Goal: Task Accomplishment & Management: Use online tool/utility

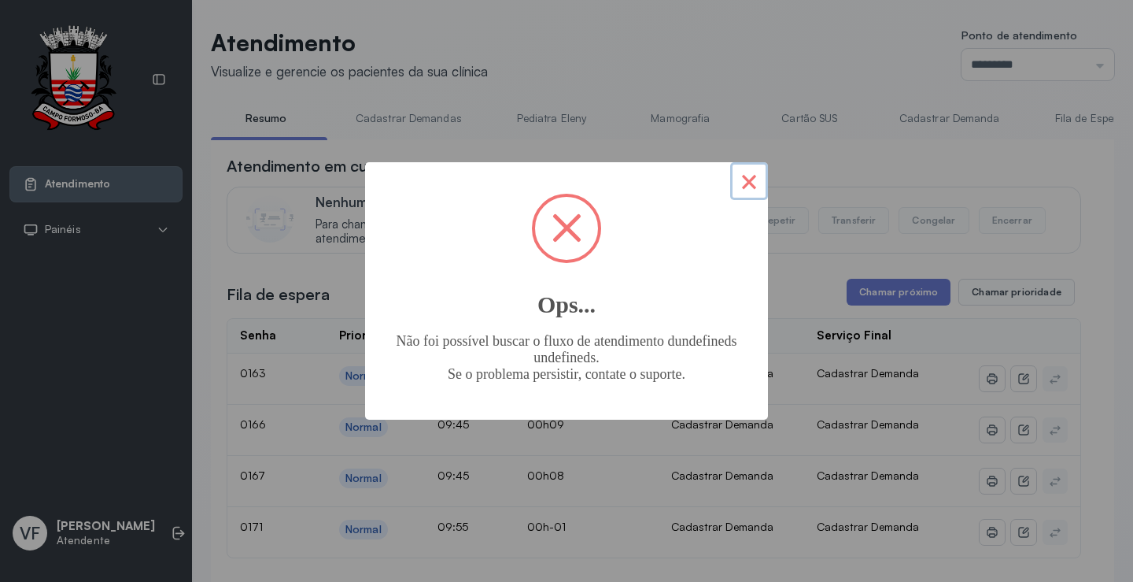
click at [745, 179] on button "×" at bounding box center [749, 181] width 38 height 38
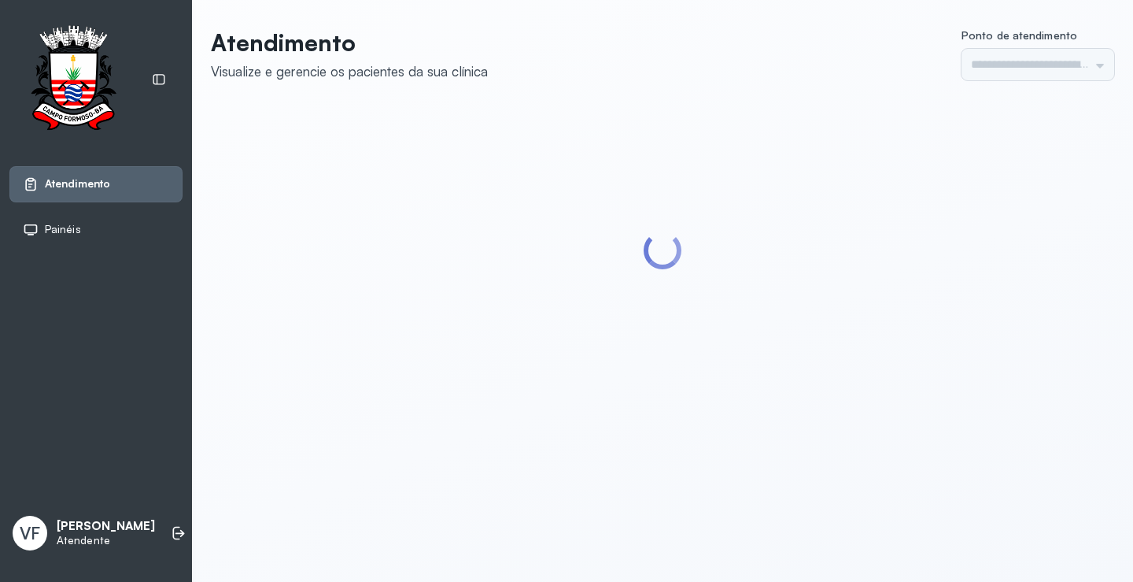
type input "*********"
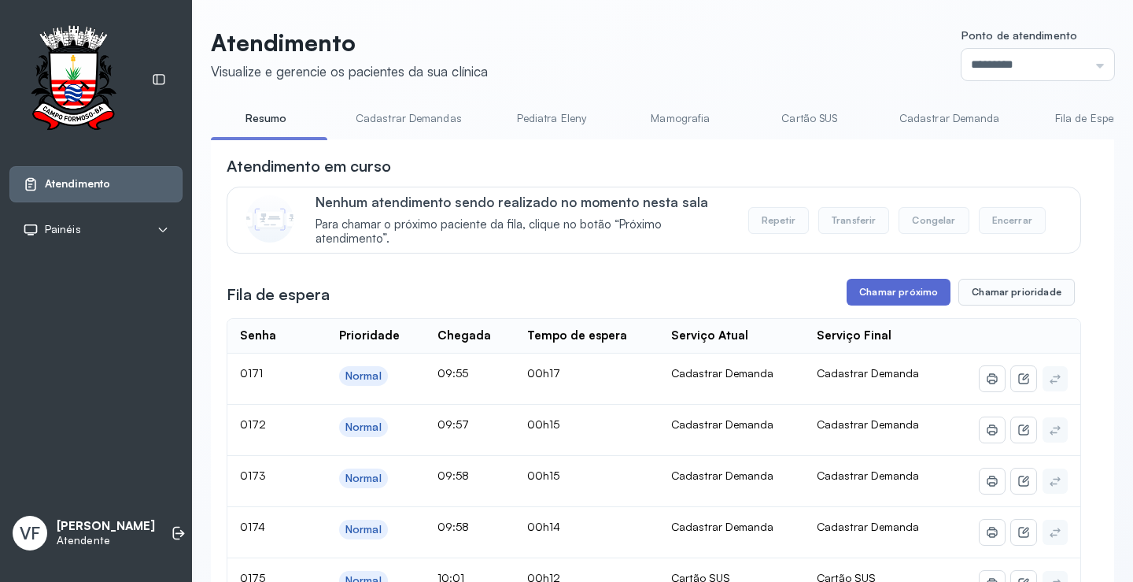
click at [895, 291] on button "Chamar próximo" at bounding box center [899, 292] width 104 height 27
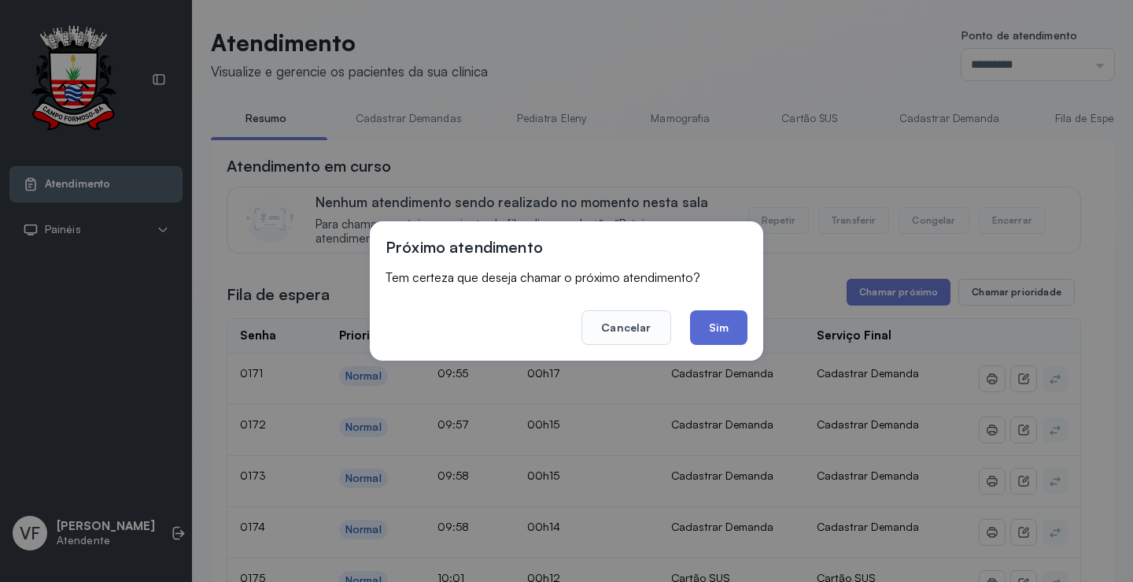
click at [715, 319] on button "Sim" at bounding box center [718, 327] width 57 height 35
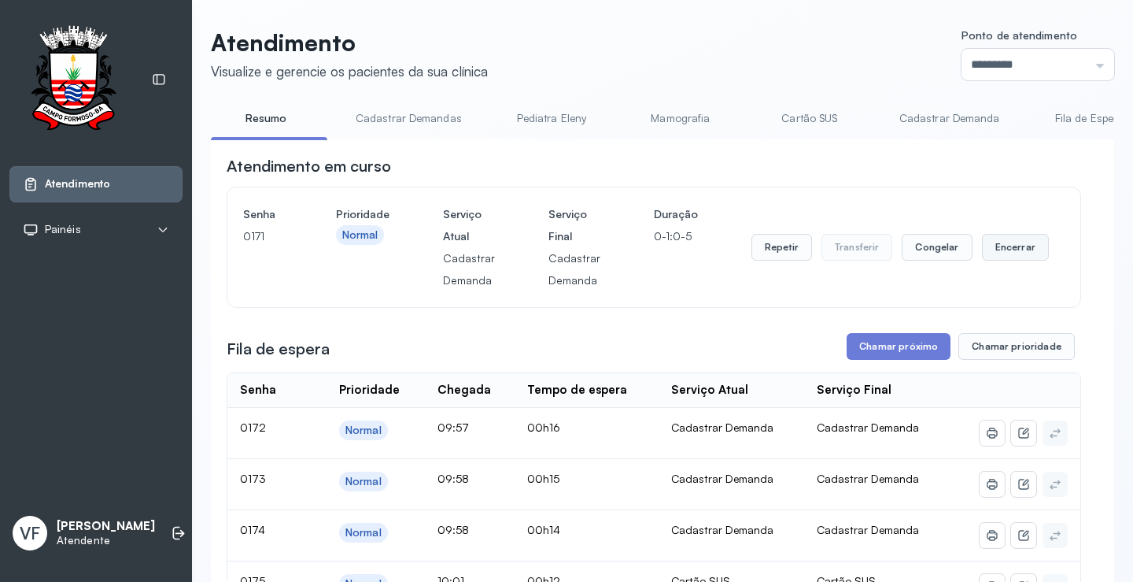
click at [1003, 242] on button "Encerrar" at bounding box center [1015, 247] width 67 height 27
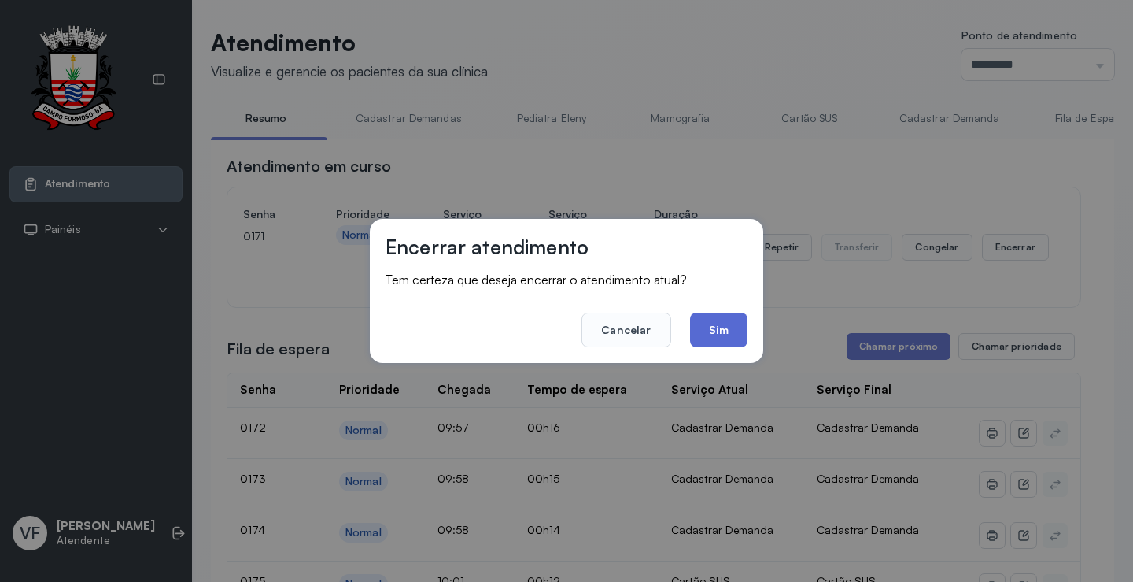
click at [718, 325] on button "Sim" at bounding box center [718, 329] width 57 height 35
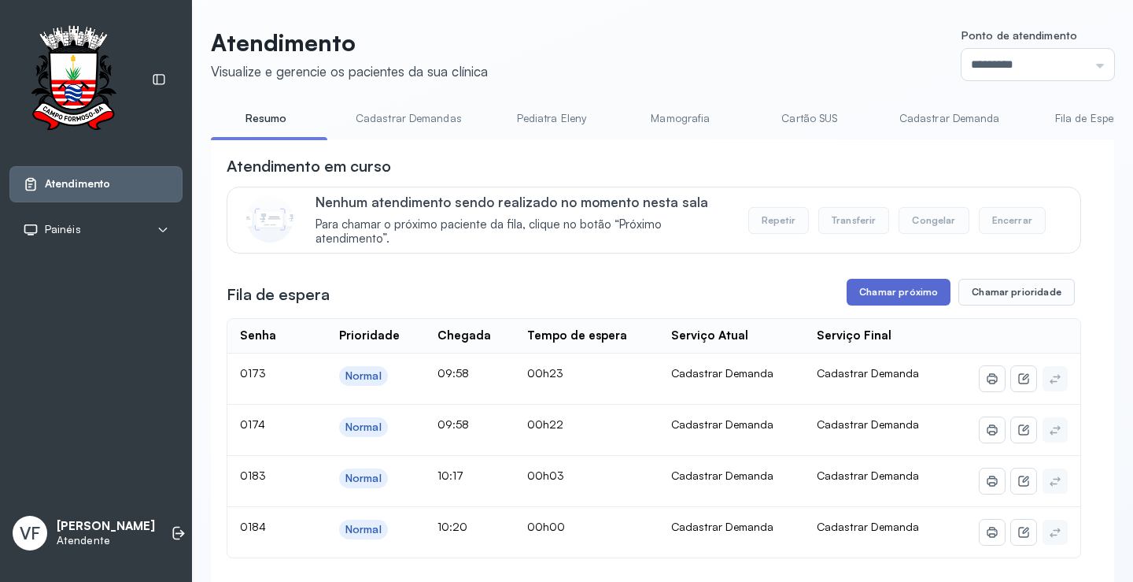
click at [881, 289] on button "Chamar próximo" at bounding box center [899, 292] width 104 height 27
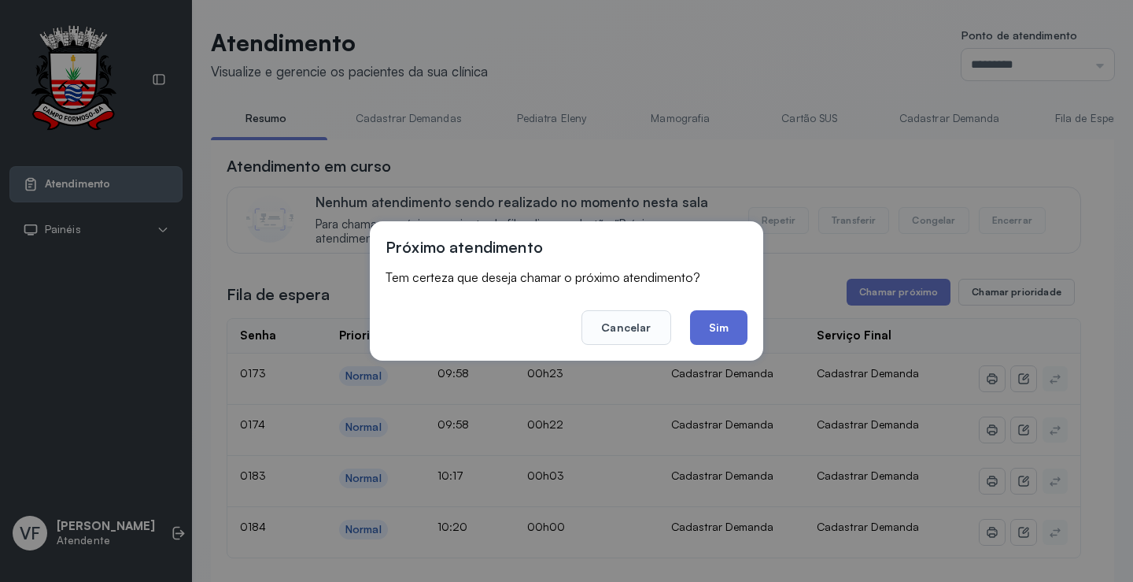
click at [722, 324] on button "Sim" at bounding box center [718, 327] width 57 height 35
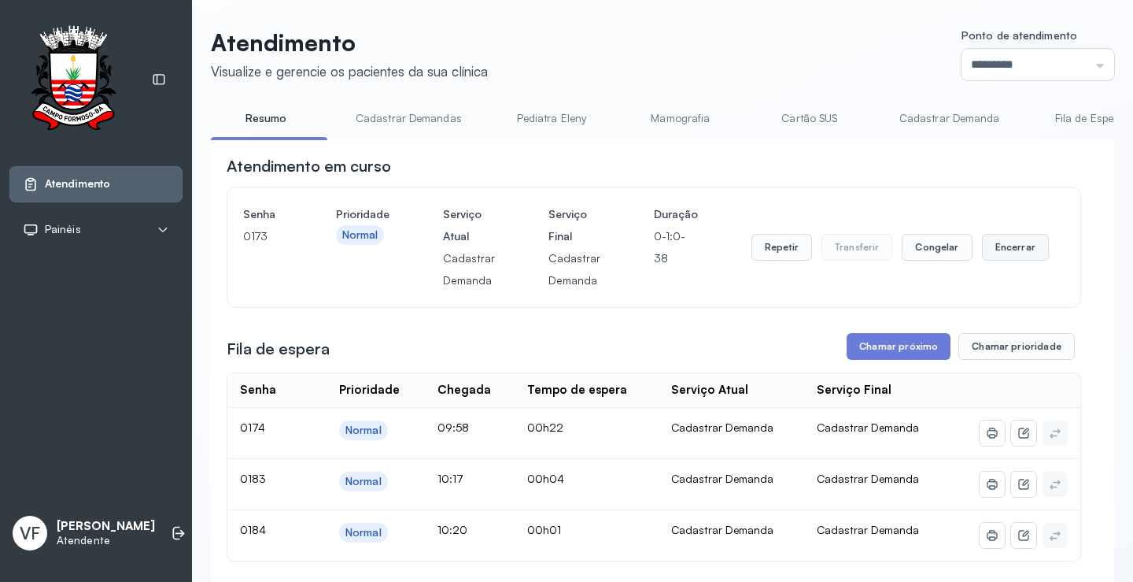
click at [1008, 251] on button "Encerrar" at bounding box center [1015, 247] width 67 height 27
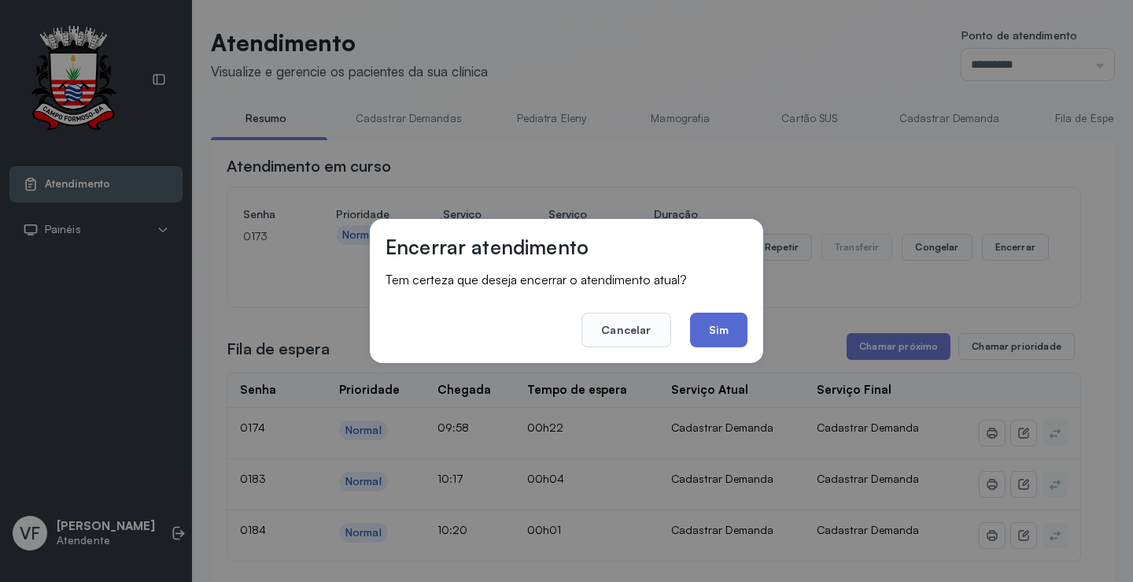
click at [724, 334] on button "Sim" at bounding box center [718, 329] width 57 height 35
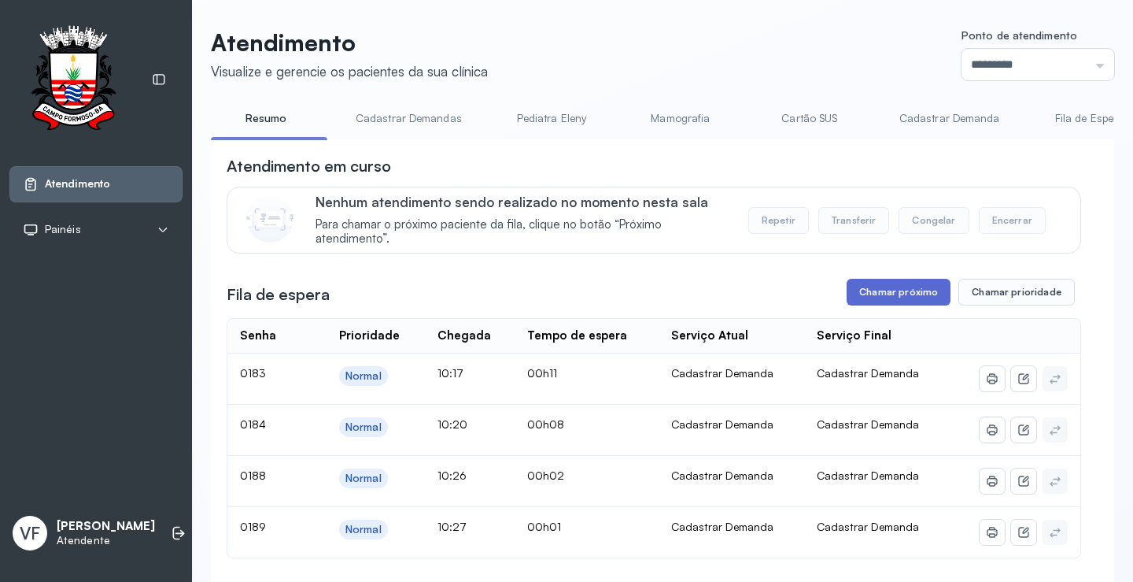
click at [881, 289] on button "Chamar próximo" at bounding box center [899, 292] width 104 height 27
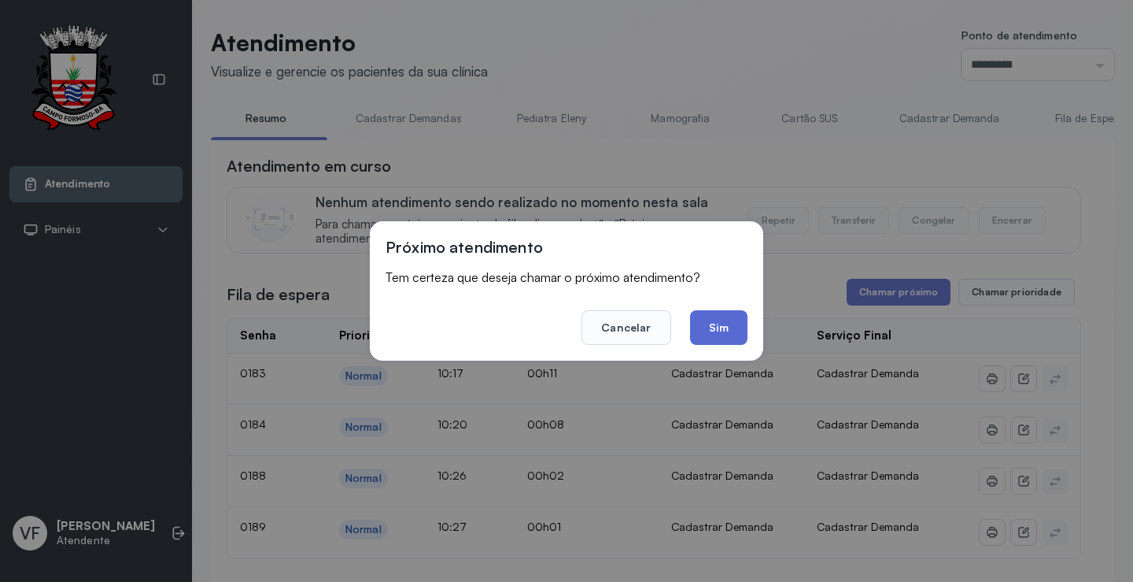
click at [721, 323] on button "Sim" at bounding box center [718, 327] width 57 height 35
